Goal: Task Accomplishment & Management: Manage account settings

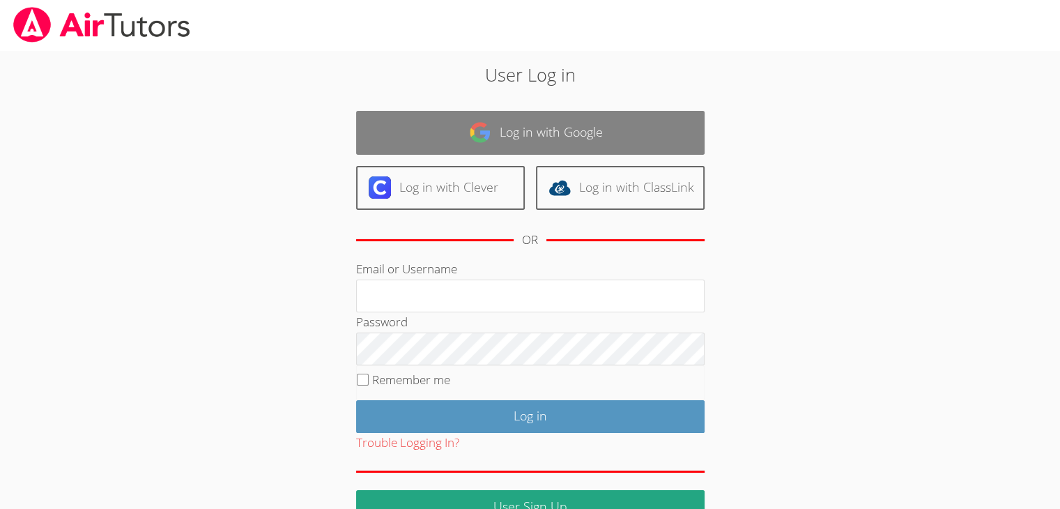
click at [547, 132] on link "Log in with Google" at bounding box center [530, 133] width 348 height 44
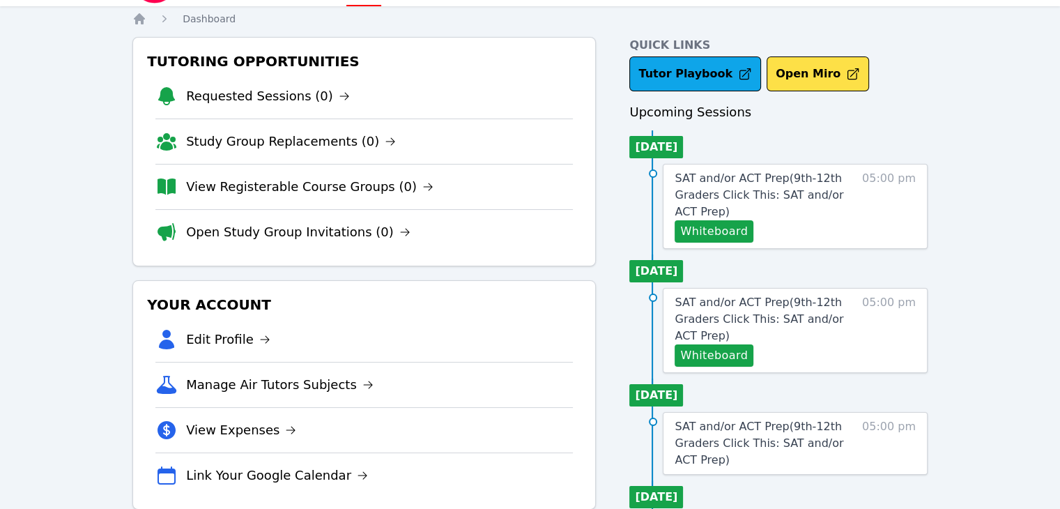
scroll to position [39, 0]
click at [709, 187] on span "SAT and/or ACT Prep ( 9th-12th Graders Click This: SAT and/or ACT Prep )" at bounding box center [758, 194] width 169 height 47
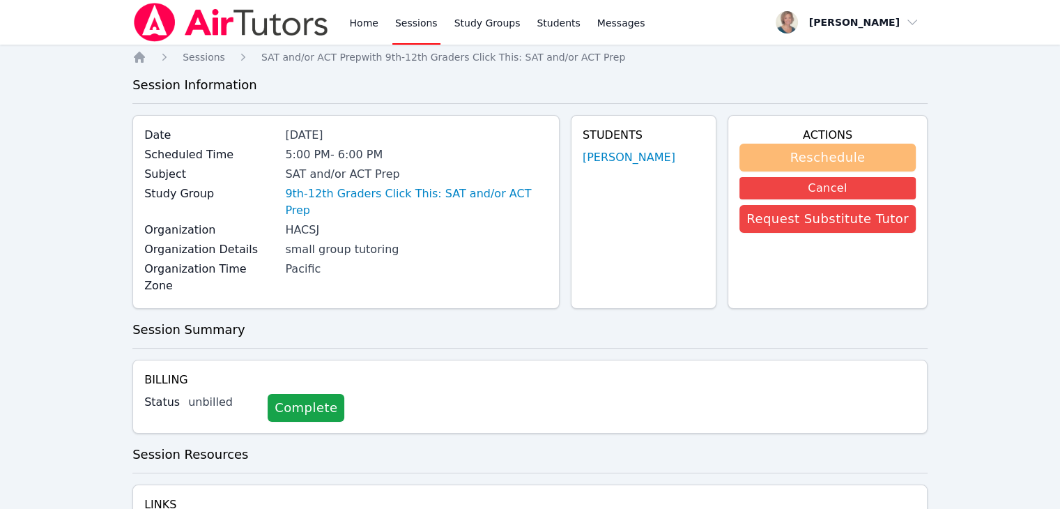
click at [792, 157] on button "Reschedule" at bounding box center [827, 158] width 176 height 28
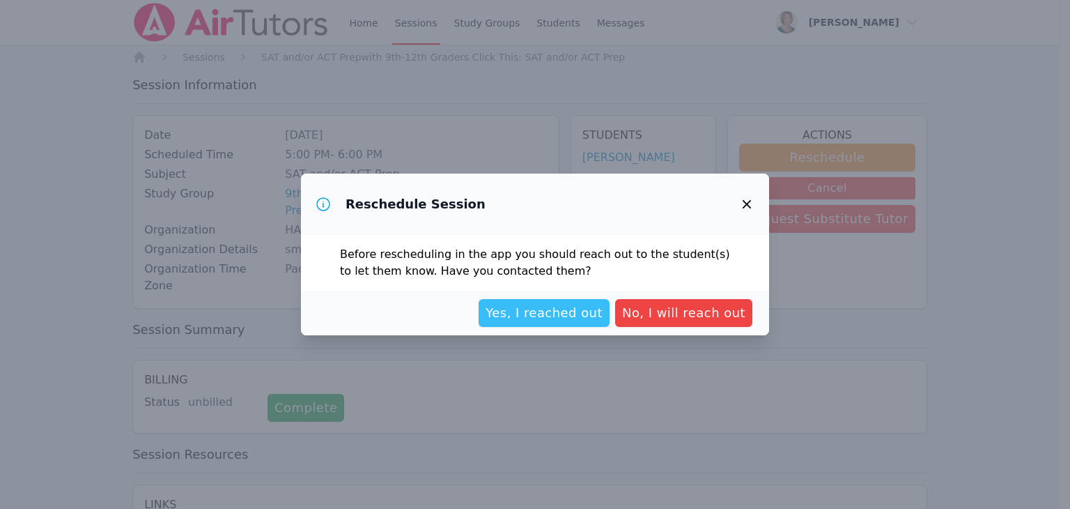
click at [548, 318] on span "Yes, I reached out" at bounding box center [544, 313] width 117 height 20
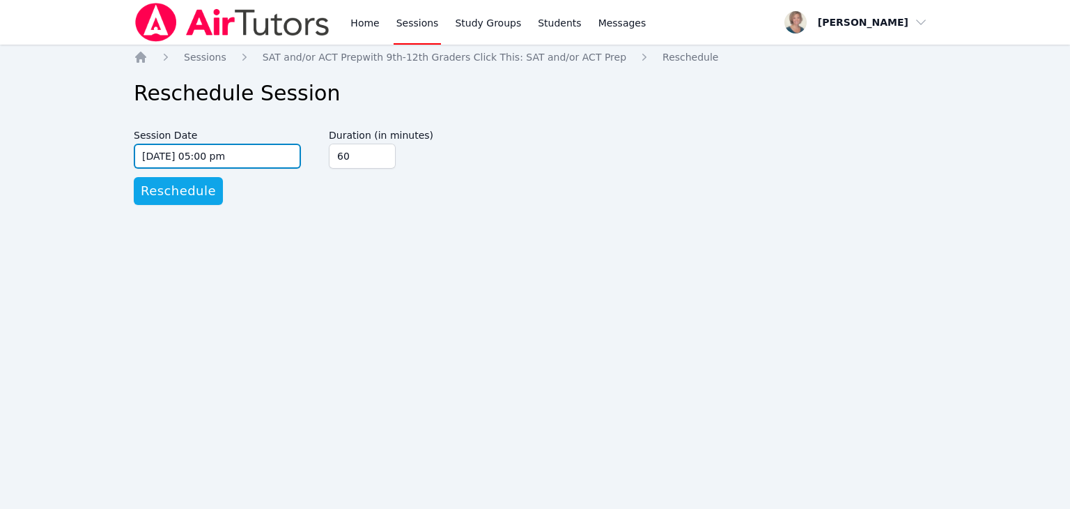
click at [261, 157] on input "[DATE] 05:00 pm" at bounding box center [217, 156] width 167 height 25
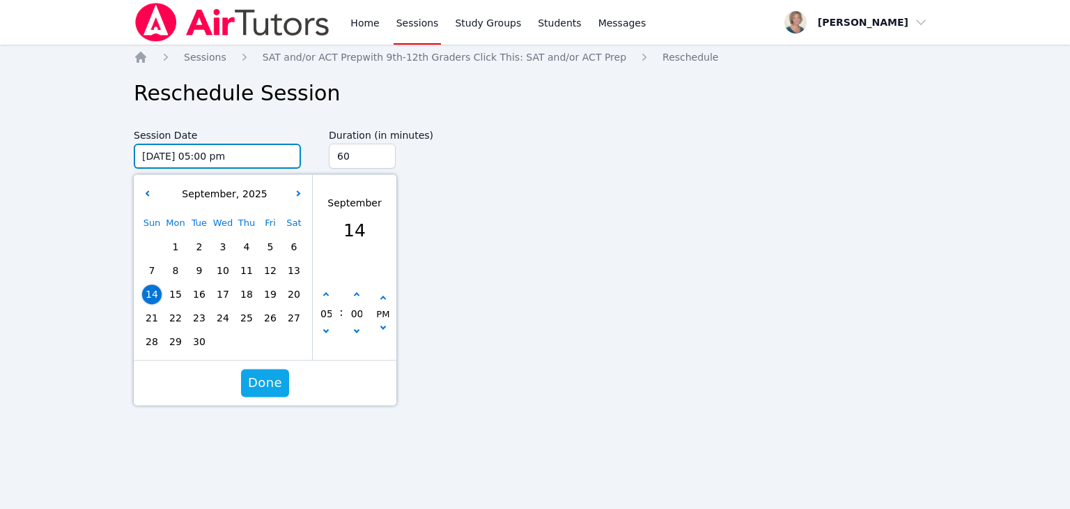
click at [201, 157] on input "[DATE] 05:00 pm" at bounding box center [217, 156] width 167 height 25
click at [203, 155] on input "[DATE] 05:00 pm" at bounding box center [217, 156] width 167 height 25
click at [326, 293] on icon "button" at bounding box center [326, 296] width 6 height 6
type input "[DATE] 06:00 pm"
type input "06"
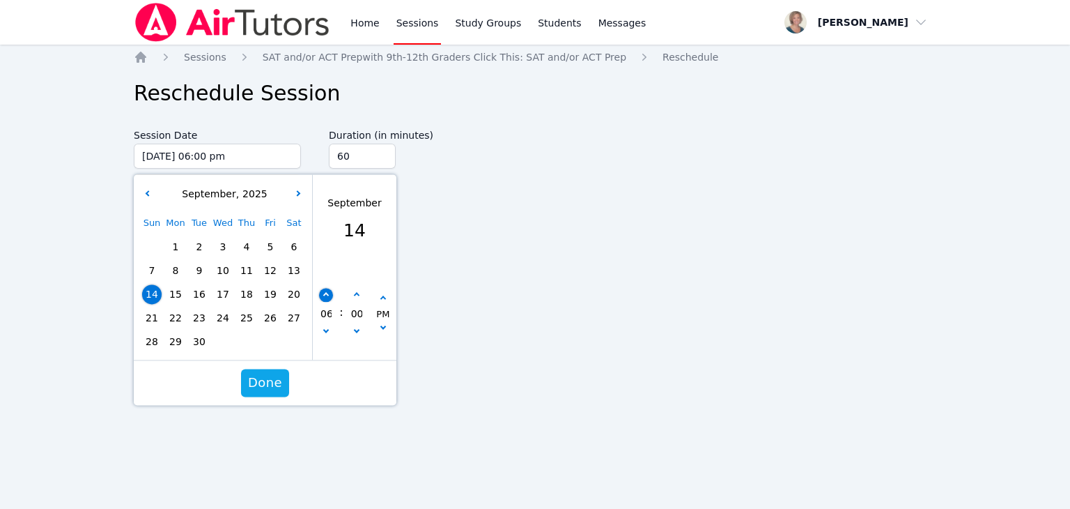
click at [326, 293] on icon "button" at bounding box center [326, 296] width 6 height 6
type input "[DATE] 07:00 pm"
type input "07"
click at [279, 379] on span "Done" at bounding box center [265, 383] width 34 height 20
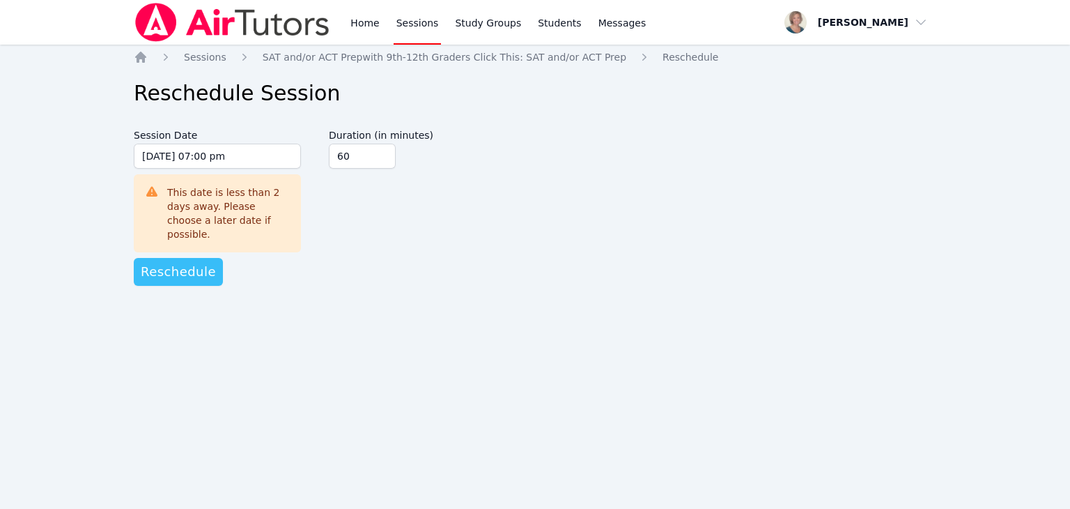
click at [194, 263] on span "Reschedule" at bounding box center [178, 272] width 75 height 20
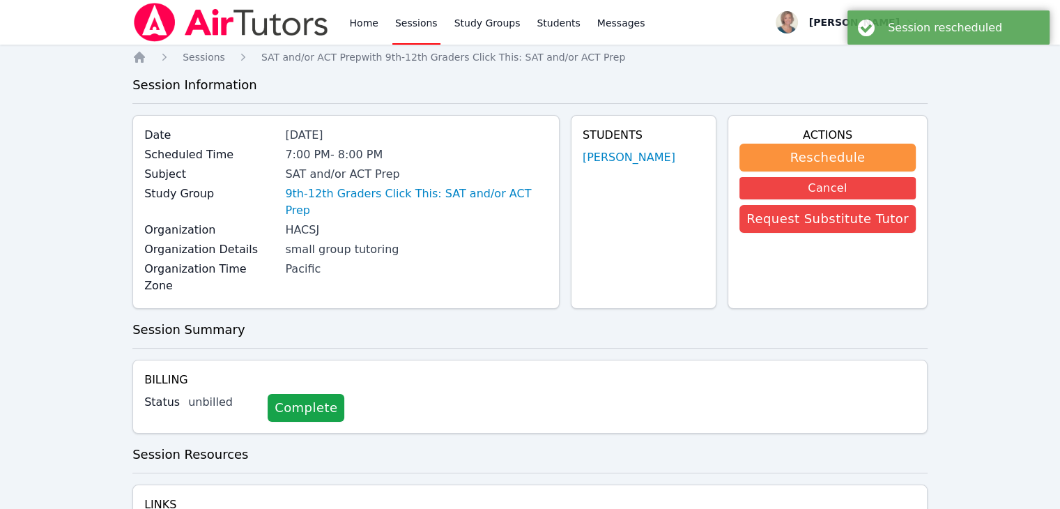
click at [419, 22] on link "Sessions" at bounding box center [416, 22] width 48 height 45
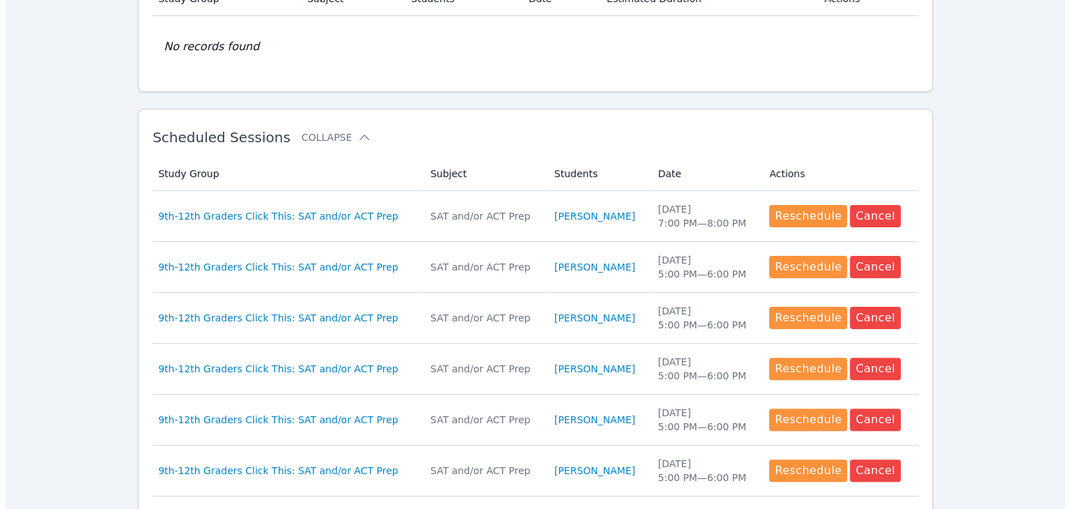
scroll to position [326, 0]
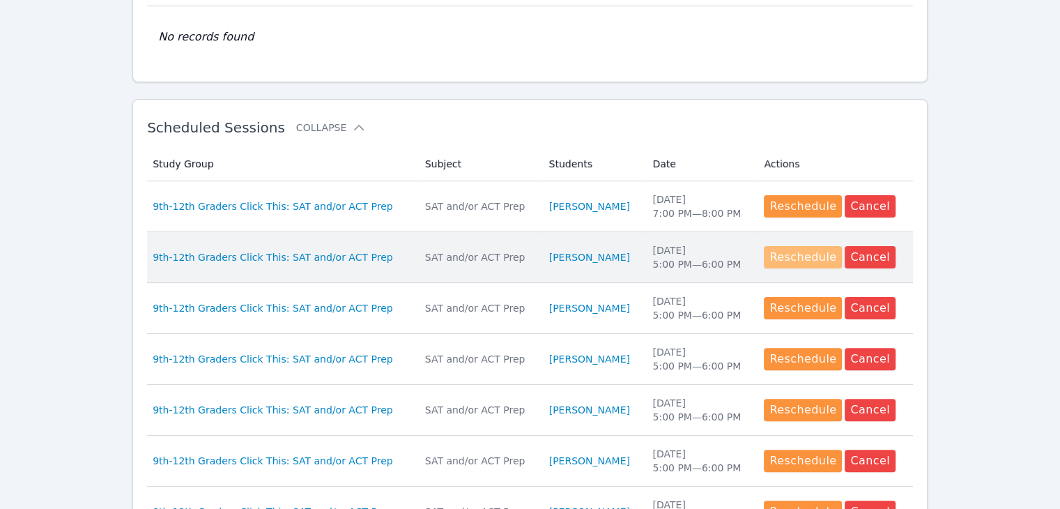
click at [807, 256] on button "Reschedule" at bounding box center [803, 257] width 78 height 22
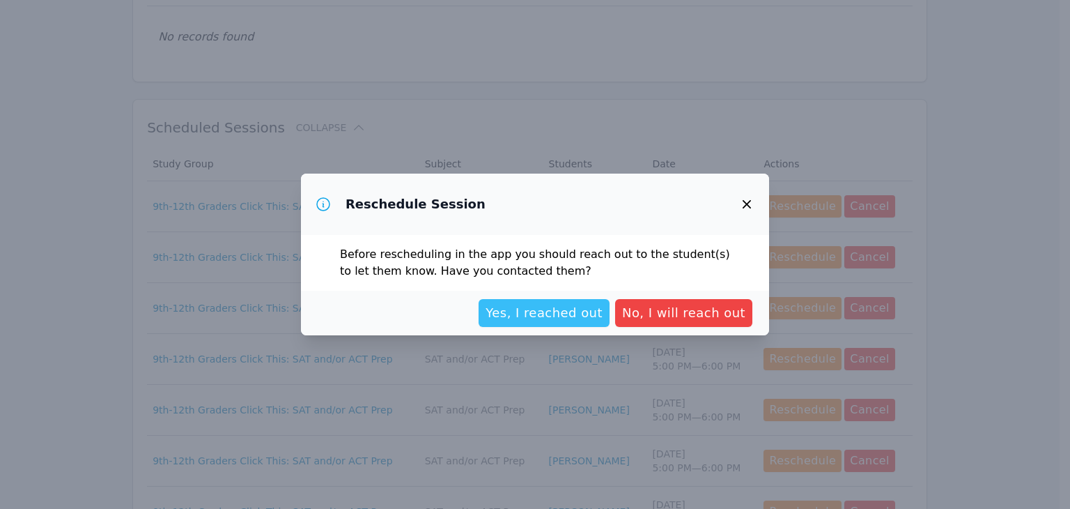
click at [532, 312] on span "Yes, I reached out" at bounding box center [544, 313] width 117 height 20
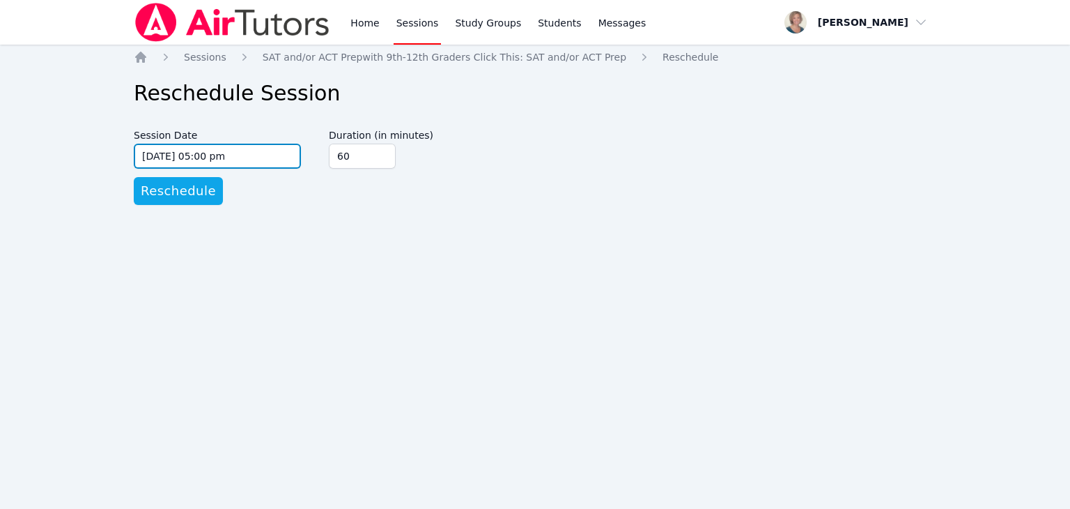
click at [252, 157] on input "09/21/2025 05:00 pm" at bounding box center [217, 156] width 167 height 25
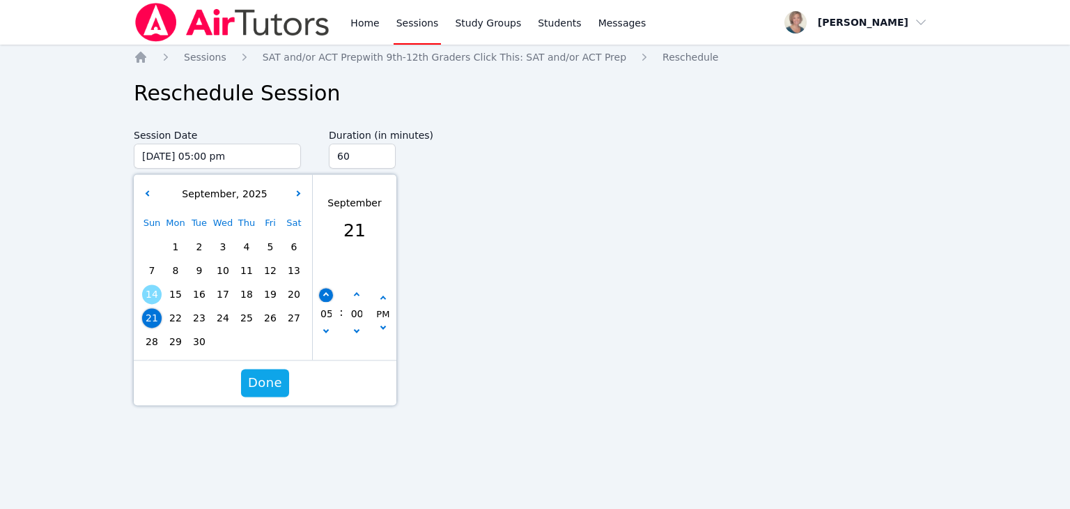
click at [326, 296] on icon "button" at bounding box center [326, 296] width 6 height 6
type input "09/21/2025 06:00 pm"
type input "06"
click at [326, 296] on icon "button" at bounding box center [326, 296] width 6 height 6
type input "09/21/2025 07:00 pm"
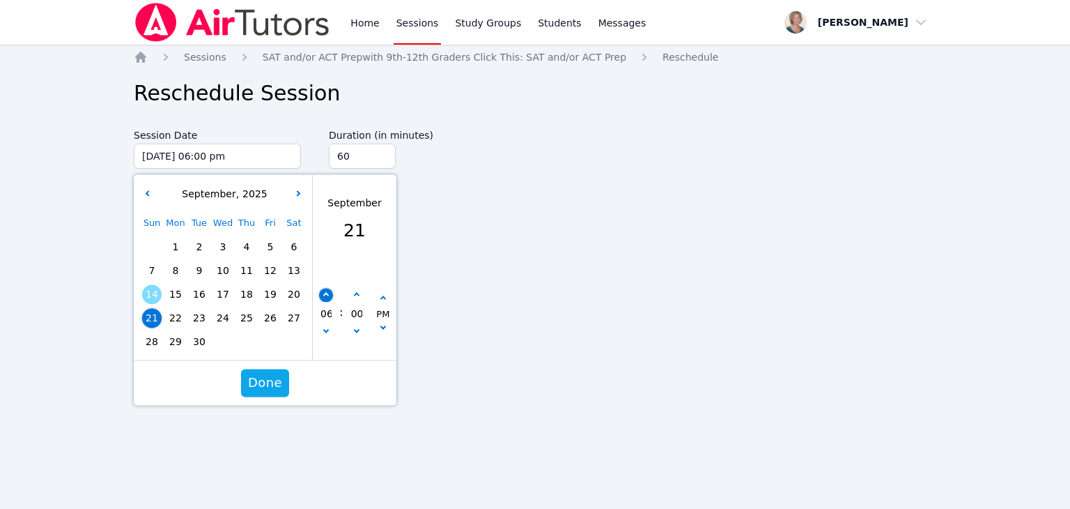
type input "07"
click at [270, 380] on span "Done" at bounding box center [265, 383] width 34 height 20
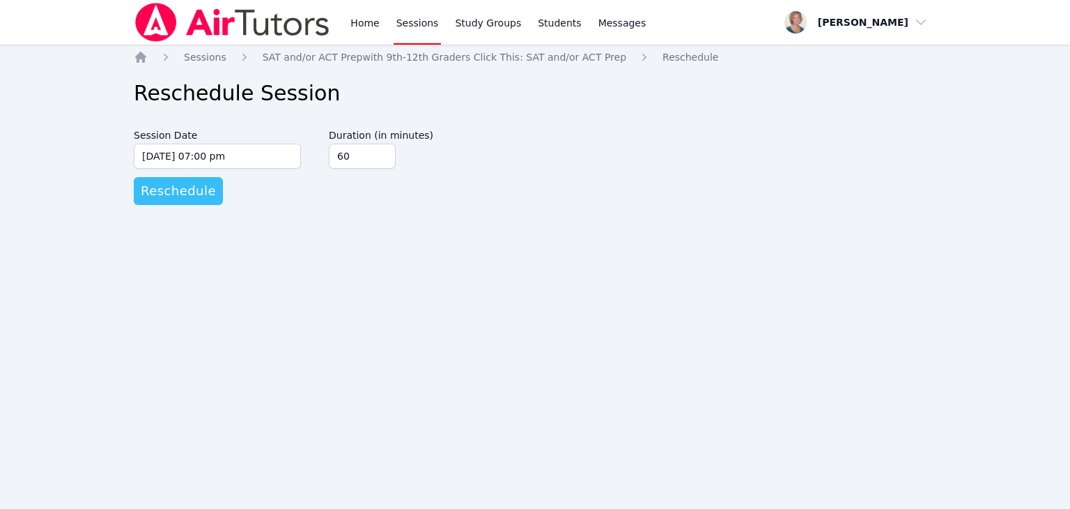
click at [187, 187] on span "Reschedule" at bounding box center [178, 191] width 75 height 20
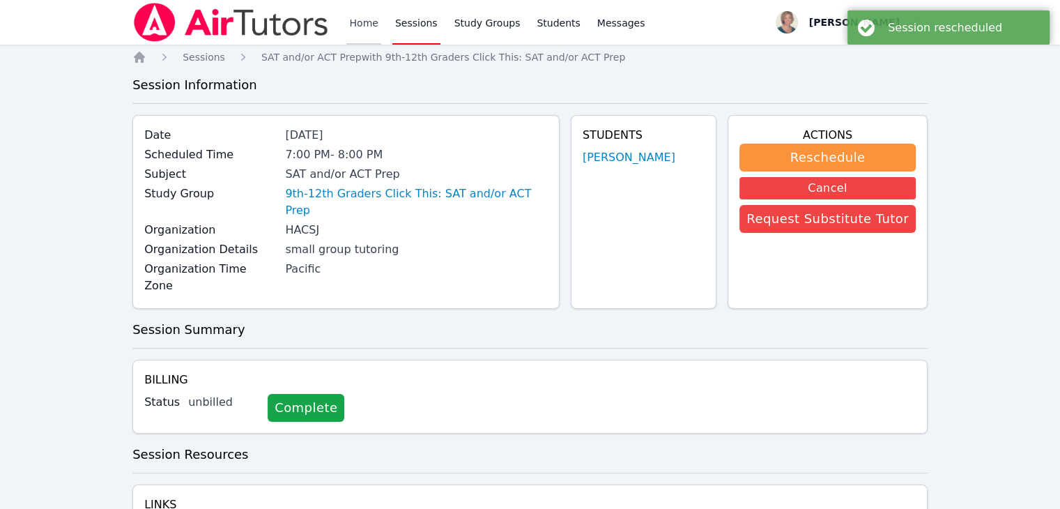
click at [371, 21] on link "Home" at bounding box center [363, 22] width 34 height 45
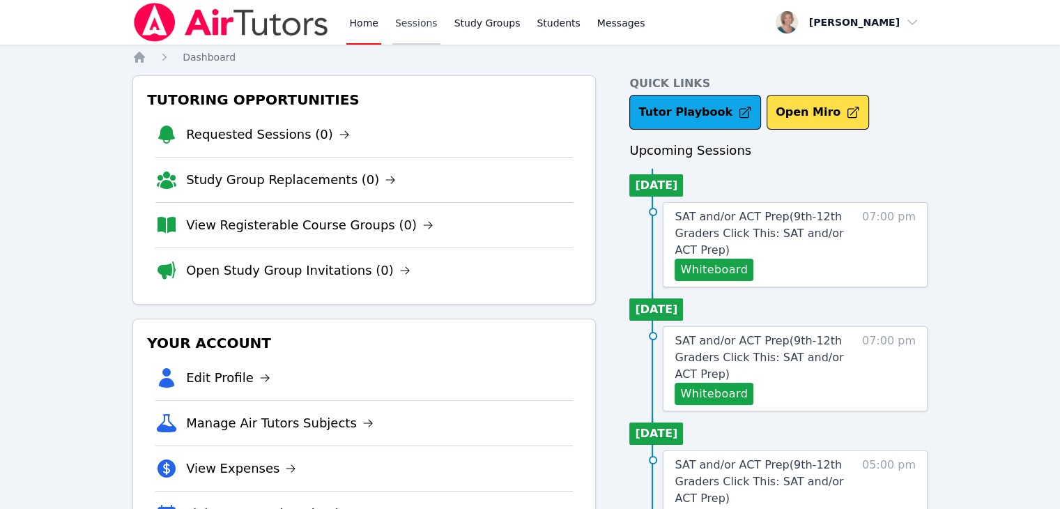
click at [409, 33] on link "Sessions" at bounding box center [416, 22] width 48 height 45
